Goal: Task Accomplishment & Management: Manage account settings

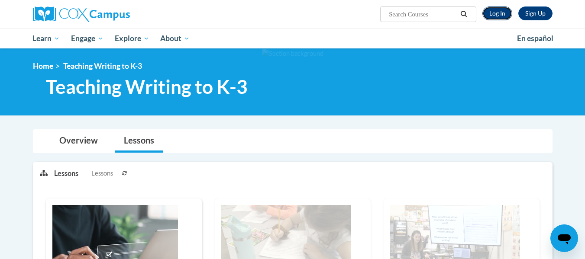
click at [495, 14] on link "Log In" at bounding box center [497, 13] width 30 height 14
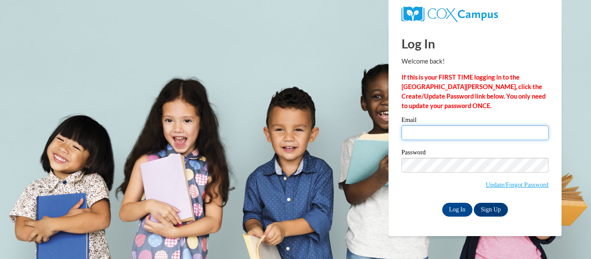
click at [432, 129] on input "Email" at bounding box center [475, 132] width 147 height 15
type input "dmanders@kusd.edu"
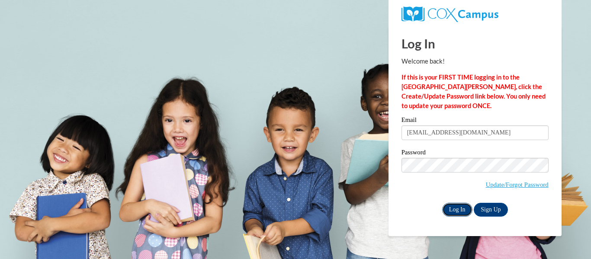
click at [465, 210] on input "Log In" at bounding box center [457, 210] width 30 height 14
